Goal: Information Seeking & Learning: Understand process/instructions

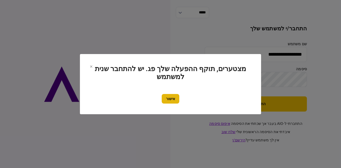
click at [170, 98] on button "אישור" at bounding box center [171, 99] width 18 height 10
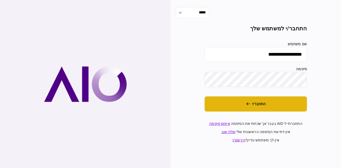
click at [227, 97] on button "התחבר/י" at bounding box center [256, 104] width 102 height 15
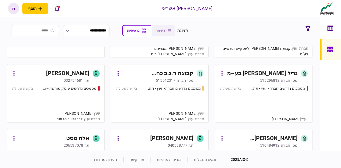
scroll to position [177, 0]
click at [87, 102] on div "מסמכים נדרשים עוסק מורשה - יועץ בקשה פעילה" at bounding box center [56, 102] width 88 height 32
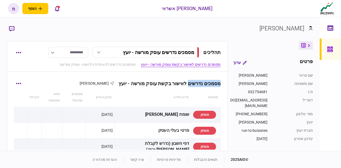
drag, startPoint x: 218, startPoint y: 83, endPoint x: 183, endPoint y: 84, distance: 34.9
click at [183, 84] on div "מסמכים נדרשים לאישור בקשת עוסק מורשה - יועץ" at bounding box center [167, 84] width 107 height 6
click at [125, 83] on div "מסמכים נדרשים לאישור בקשת עוסק מורשה - יועץ" at bounding box center [167, 84] width 107 height 6
click at [137, 83] on div "מסמכים נדרשים לאישור בקשת עוסק מורשה - יועץ" at bounding box center [167, 84] width 107 height 6
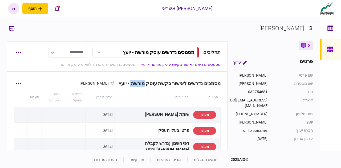
click at [137, 83] on div "מסמכים נדרשים לאישור בקשת עוסק מורשה - יועץ" at bounding box center [167, 84] width 107 height 6
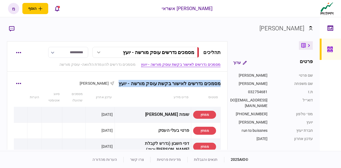
click at [137, 83] on div "מסמכים נדרשים לאישור בקשת עוסק מורשה - יועץ" at bounding box center [167, 84] width 107 height 6
click at [153, 85] on div "מסמכים נדרשים לאישור בקשת עוסק מורשה - יועץ" at bounding box center [167, 84] width 107 height 6
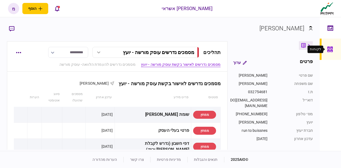
click at [332, 47] on icon at bounding box center [330, 49] width 5 height 5
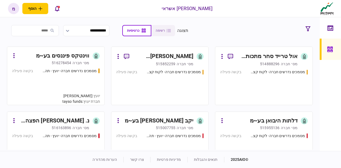
click at [49, 33] on input "search" at bounding box center [35, 30] width 48 height 11
click at [46, 35] on input "search" at bounding box center [35, 30] width 48 height 11
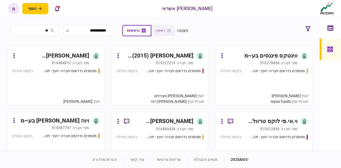
click at [50, 31] on input "**" at bounding box center [35, 30] width 48 height 11
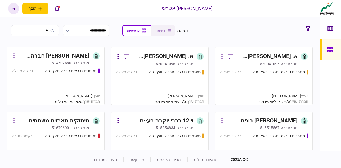
type input "*"
click at [49, 33] on input "search" at bounding box center [35, 30] width 48 height 11
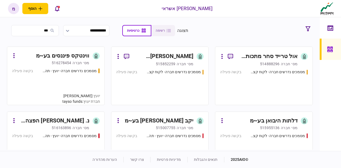
type input "****"
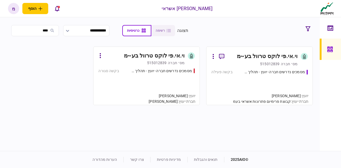
click at [244, 75] on div "מסמכים נדרשים חברה- יועץ - תהליך חברה בקשה פעילה" at bounding box center [259, 84] width 97 height 31
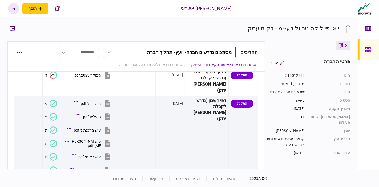
scroll to position [56, 0]
